Goal: Information Seeking & Learning: Learn about a topic

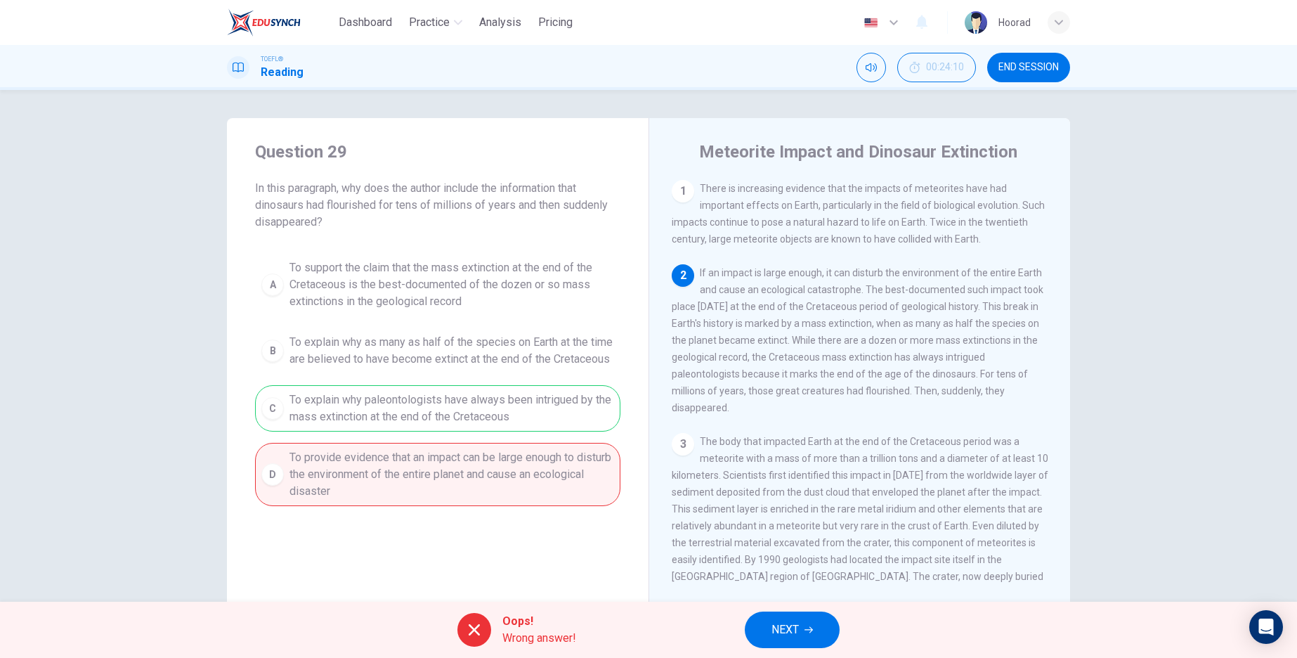
scroll to position [84, 0]
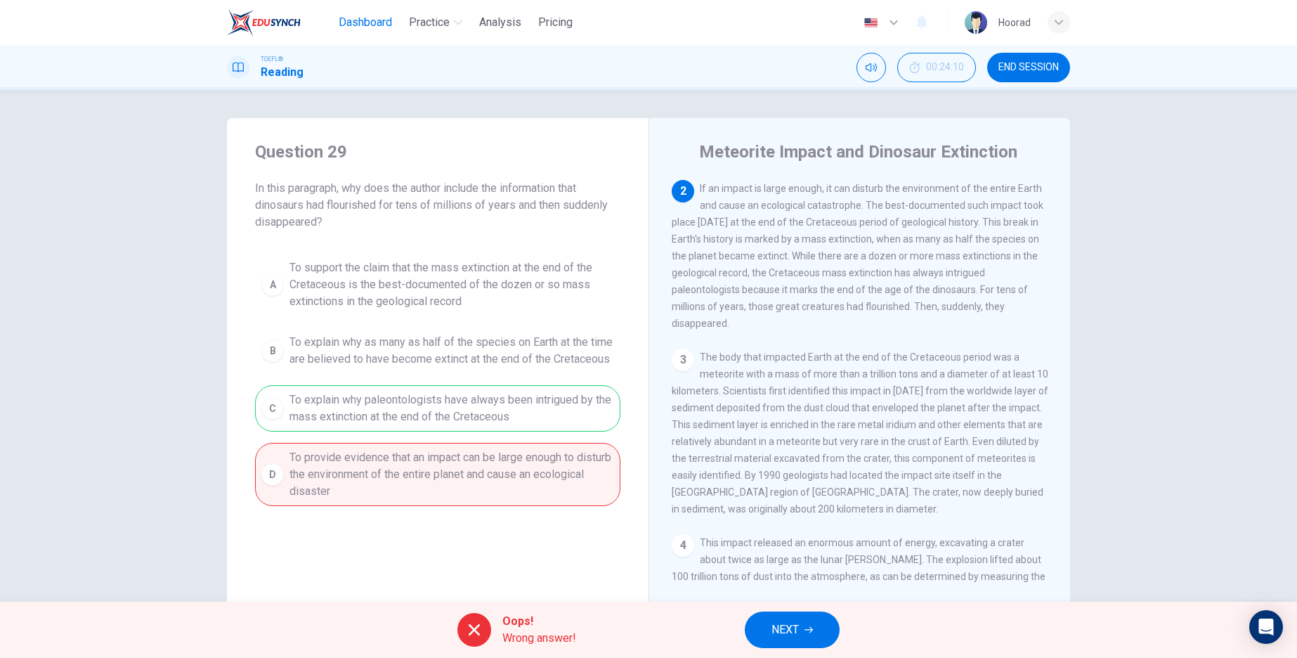
click at [366, 23] on span "Dashboard" at bounding box center [365, 22] width 53 height 17
click at [1030, 67] on span "END SESSION" at bounding box center [1028, 67] width 60 height 11
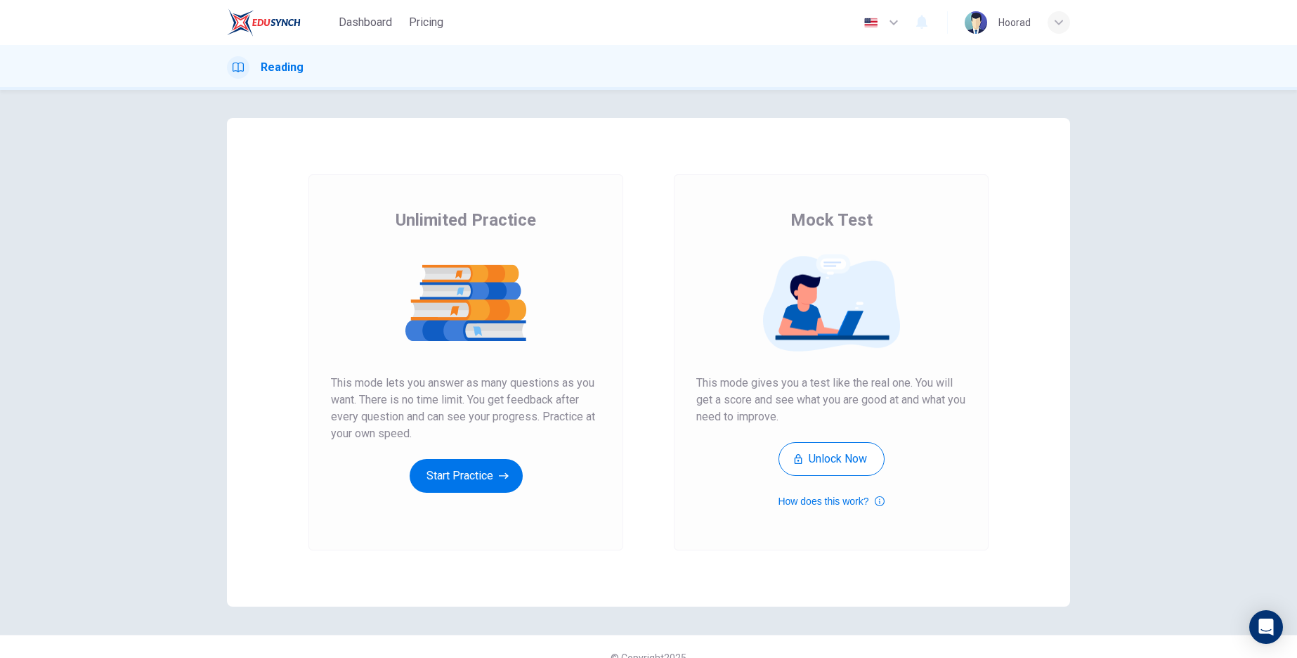
click at [249, 25] on img at bounding box center [264, 22] width 74 height 28
click at [441, 482] on button "Start Practice" at bounding box center [466, 476] width 113 height 34
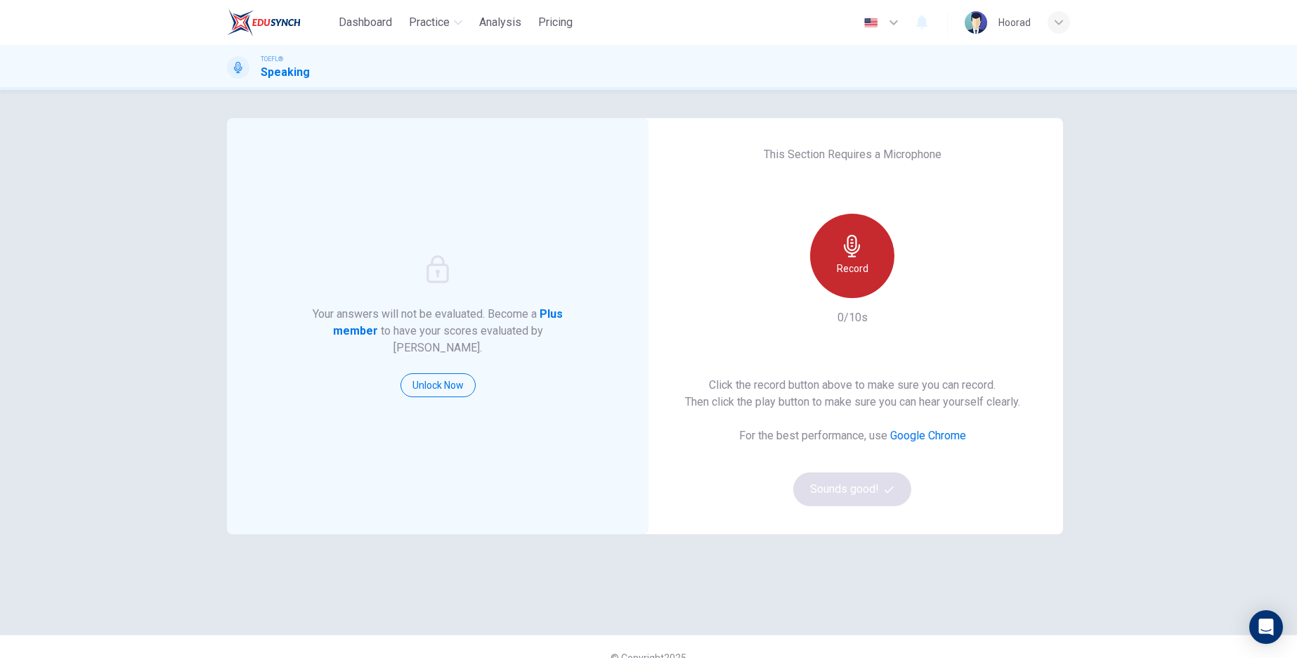
click at [847, 266] on h6 "Record" at bounding box center [853, 268] width 32 height 17
click at [847, 262] on h6 "Stop" at bounding box center [852, 268] width 21 height 17
click at [846, 485] on button "Sounds good!" at bounding box center [852, 489] width 118 height 34
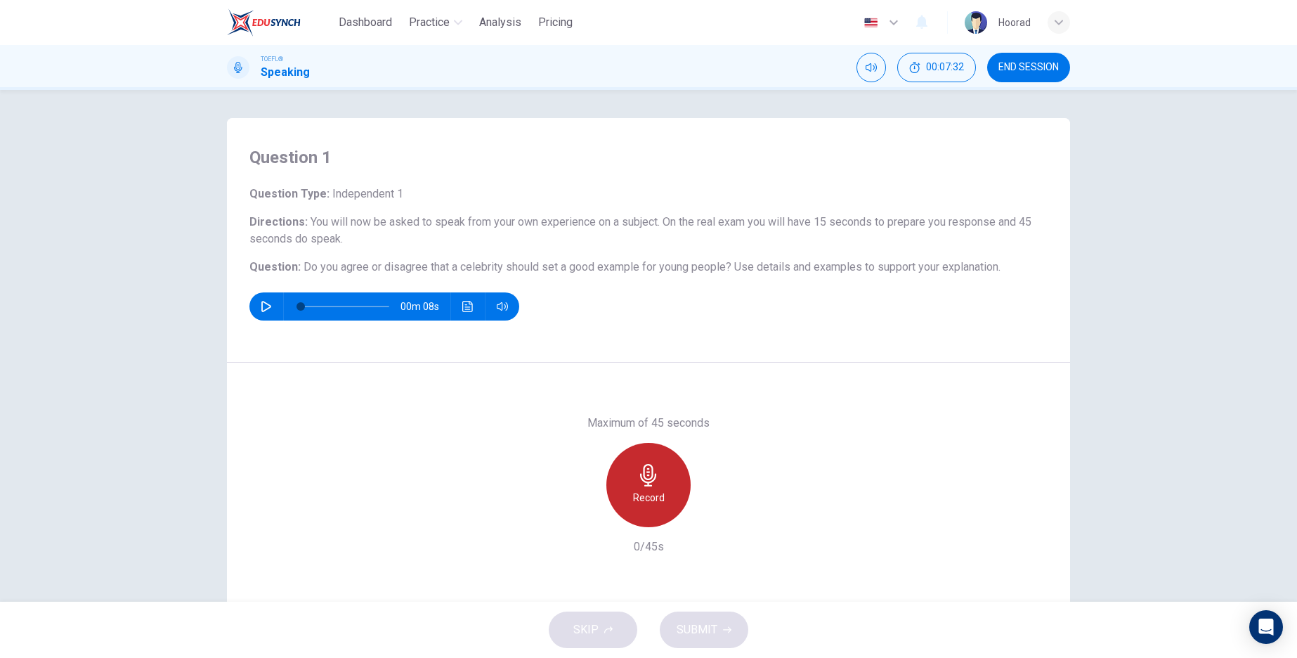
click at [643, 490] on h6 "Record" at bounding box center [649, 497] width 32 height 17
